Goal: Task Accomplishment & Management: Use online tool/utility

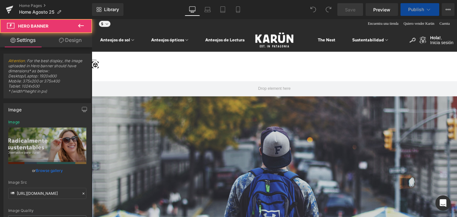
click at [227, 58] on div "3D model. Use mouse, touch or arrow keys to move." at bounding box center [284, 55] width 384 height 5
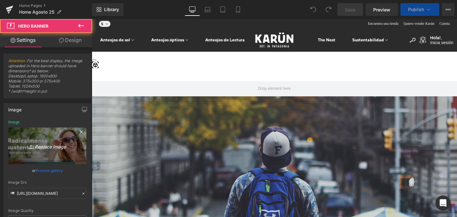
click at [41, 145] on icon "Replace Image" at bounding box center [47, 146] width 51 height 8
